Goal: Information Seeking & Learning: Compare options

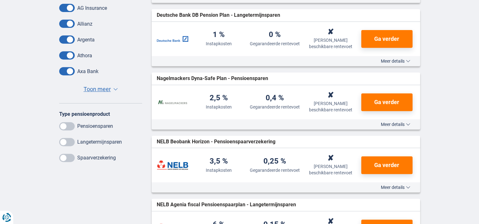
scroll to position [253, 0]
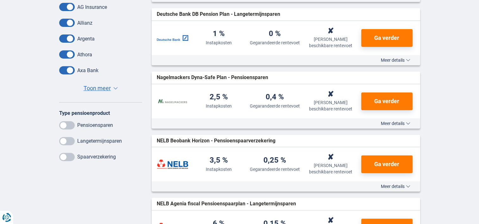
click at [67, 124] on span at bounding box center [67, 125] width 16 height 8
click at [0, 0] on input "checkbox" at bounding box center [0, 0] width 0 height 0
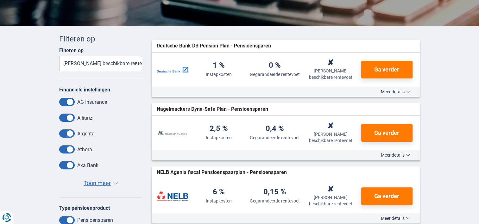
scroll to position [127, 0]
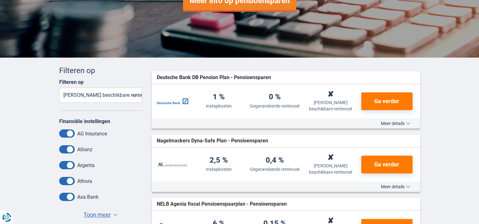
click at [116, 99] on select "Instapkosten Gegarandeerde rentevoet Laatst beschikbare rentevoet" at bounding box center [100, 95] width 83 height 15
click at [59, 88] on select "Instapkosten Gegarandeerde rentevoet Laatst beschikbare rentevoet" at bounding box center [100, 95] width 83 height 15
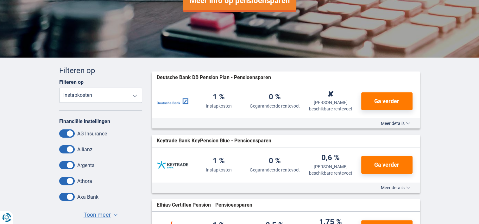
click at [113, 93] on select "Instapkosten Gegarandeerde rentevoet Laatst beschikbare rentevoet" at bounding box center [100, 95] width 83 height 15
click at [59, 88] on select "Instapkosten Gegarandeerde rentevoet Laatst beschikbare rentevoet" at bounding box center [100, 95] width 83 height 15
click at [124, 96] on select "Instapkosten Gegarandeerde rentevoet Laatst beschikbare rentevoet" at bounding box center [100, 95] width 83 height 15
select select "lastavailableyield-"
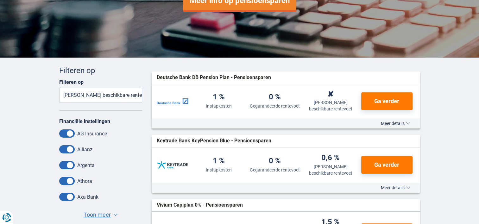
click at [59, 88] on select "Instapkosten Gegarandeerde rentevoet Laatst beschikbare rentevoet" at bounding box center [100, 95] width 83 height 15
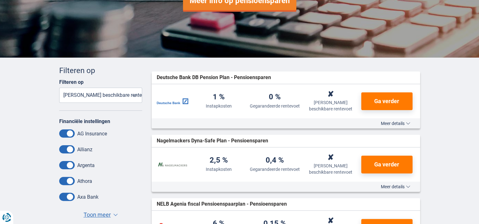
click at [404, 125] on span "Meer details" at bounding box center [395, 123] width 29 height 4
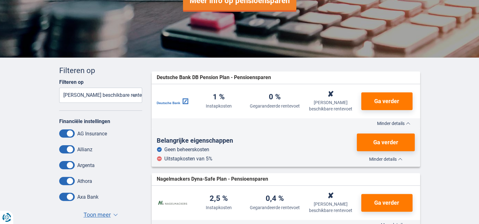
scroll to position [222, 0]
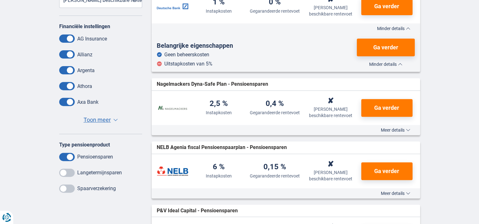
click at [390, 130] on span "Meer details" at bounding box center [395, 130] width 29 height 4
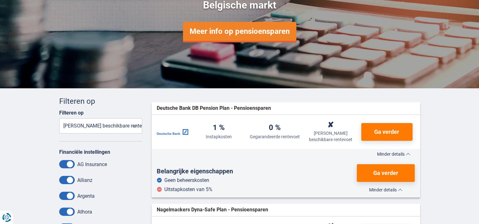
scroll to position [0, 0]
